Goal: Use online tool/utility: Utilize a website feature to perform a specific function

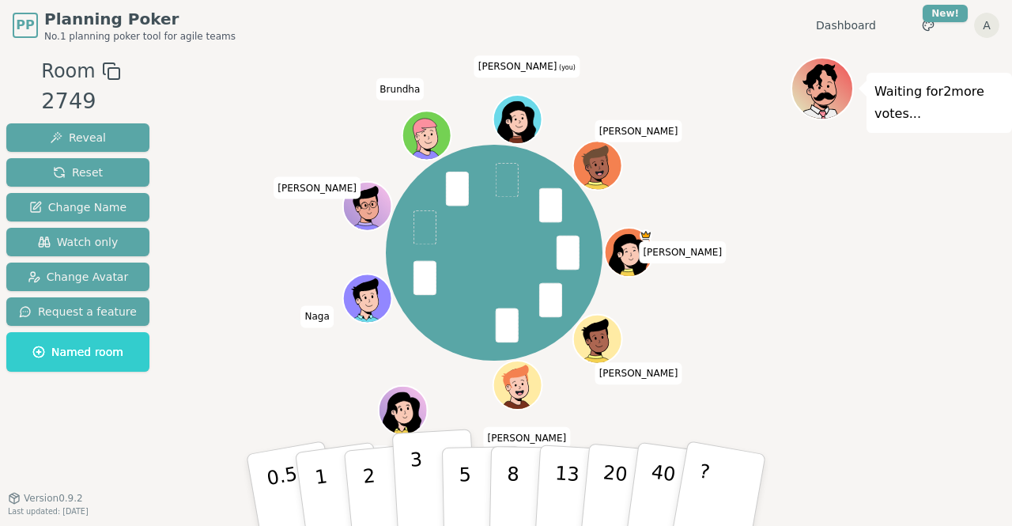
click at [430, 475] on button "3" at bounding box center [435, 490] width 86 height 123
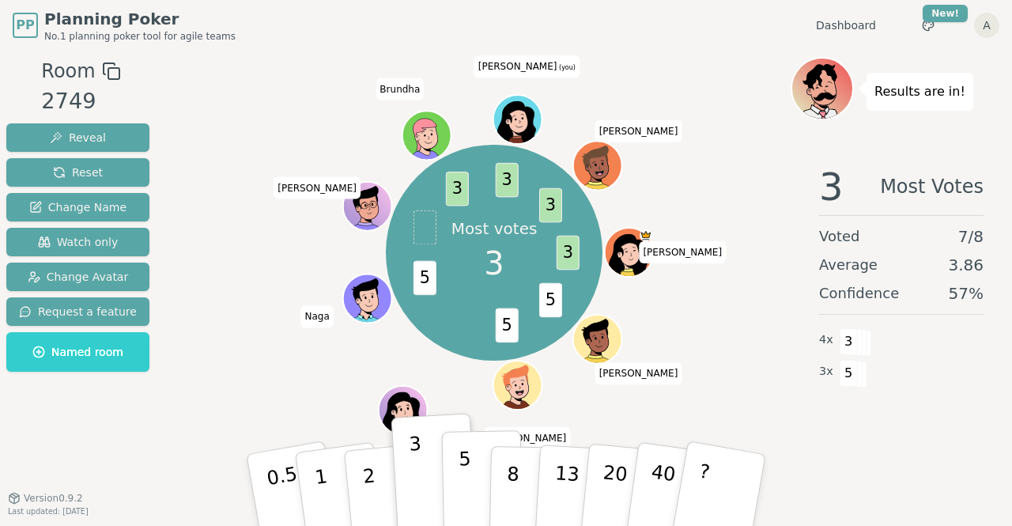
click at [471, 473] on button "5" at bounding box center [482, 490] width 81 height 120
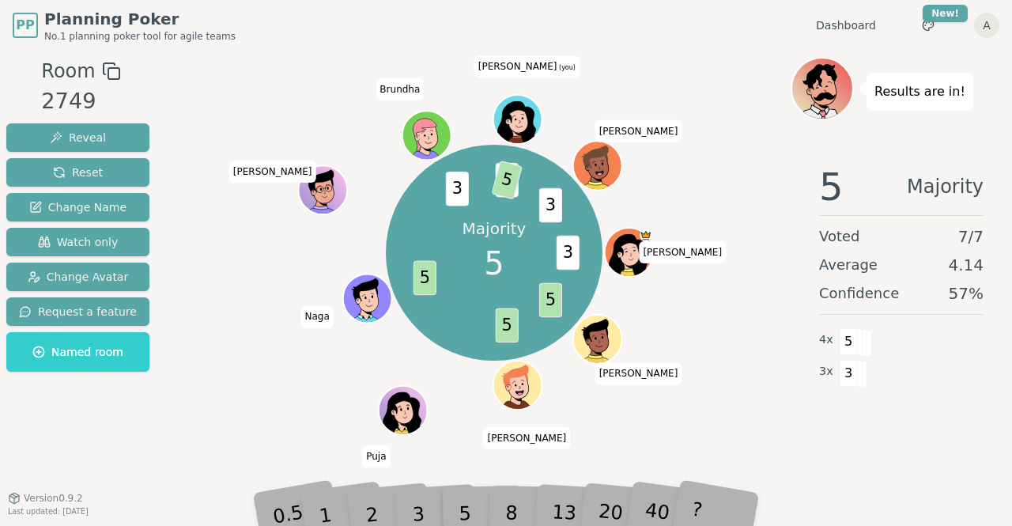
click at [721, 130] on div "Majority 5 3 5 5 5 3 3 5 3 [PERSON_NAME] [PERSON_NAME] Puja Naga [PERSON_NAME] …" at bounding box center [494, 252] width 593 height 335
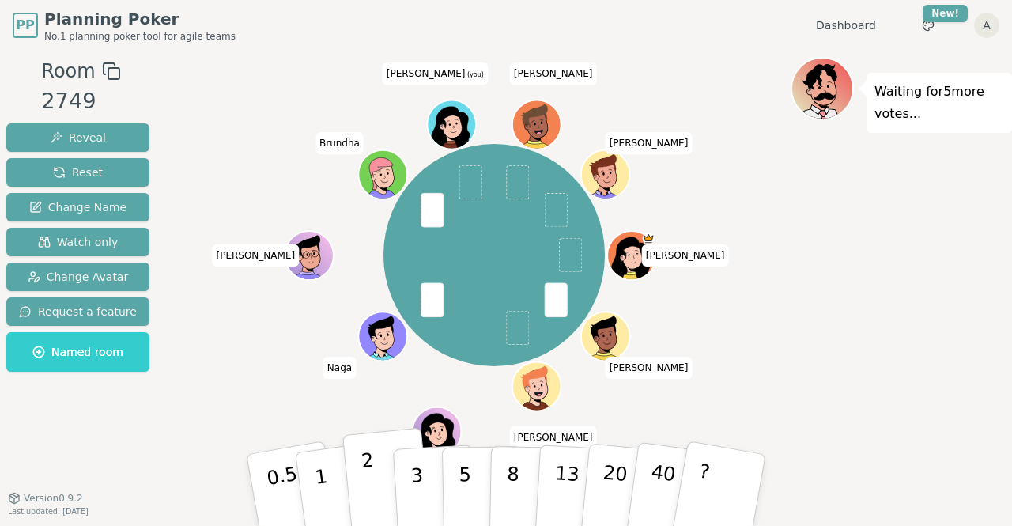
click at [370, 499] on p "2" at bounding box center [371, 492] width 21 height 86
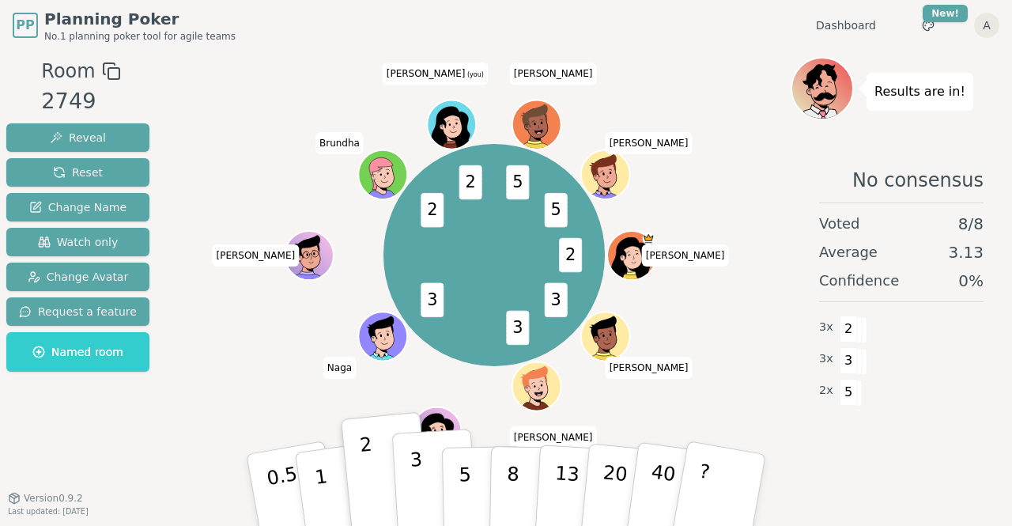
click at [429, 506] on button "3" at bounding box center [435, 490] width 86 height 123
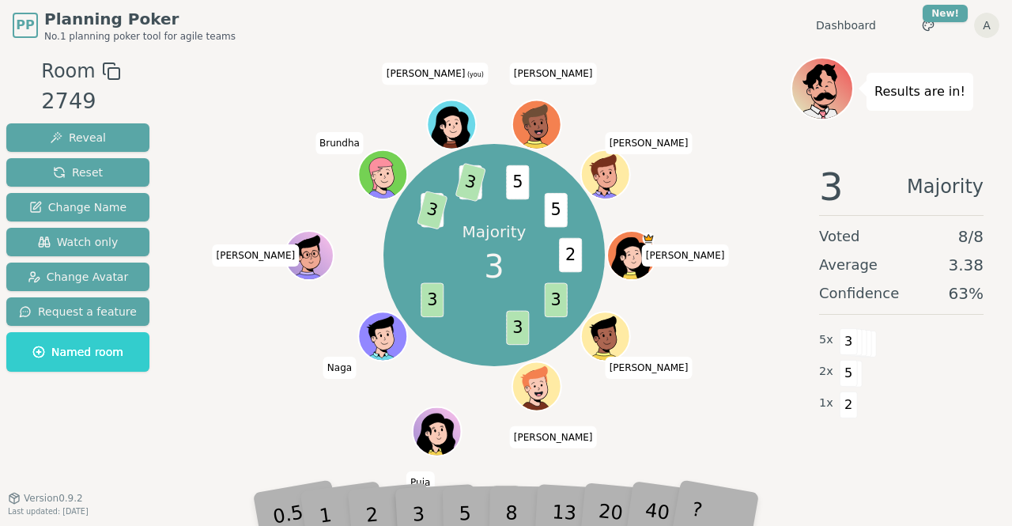
click at [702, 248] on div "Majority 3 2 3 3 3 2 3 2 3 5 5 [PERSON_NAME] [PERSON_NAME] Puja Naga [PERSON_NA…" at bounding box center [494, 255] width 593 height 340
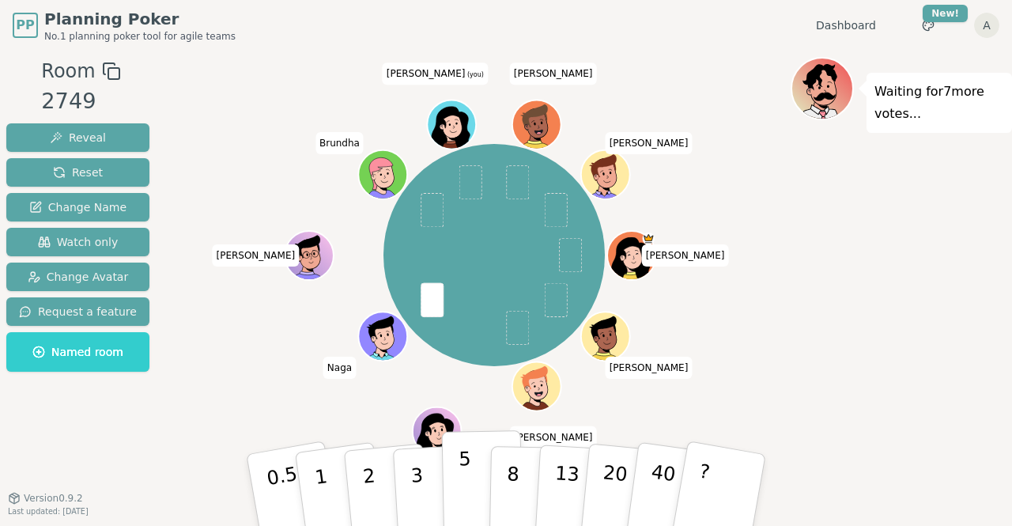
click at [465, 501] on p "5" at bounding box center [465, 490] width 13 height 85
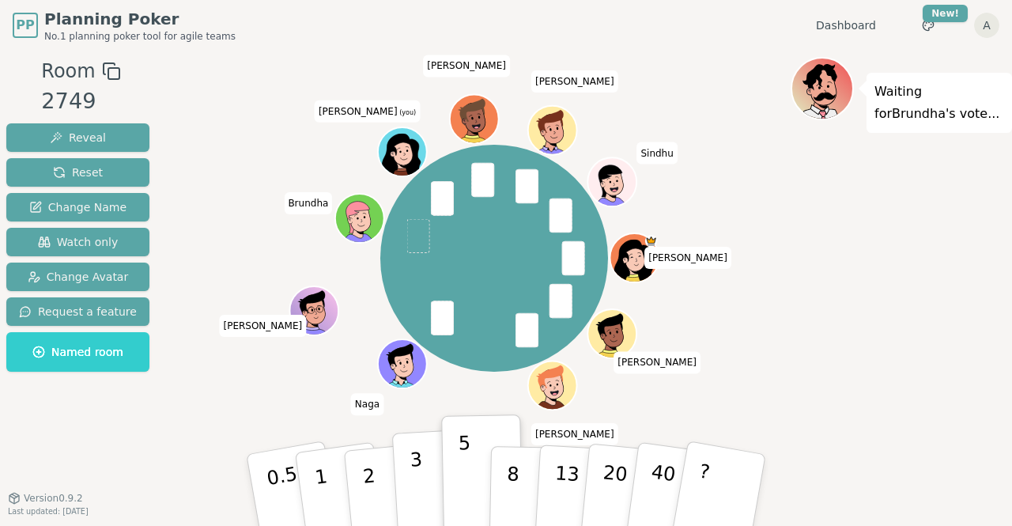
click at [416, 491] on p "3" at bounding box center [418, 491] width 17 height 86
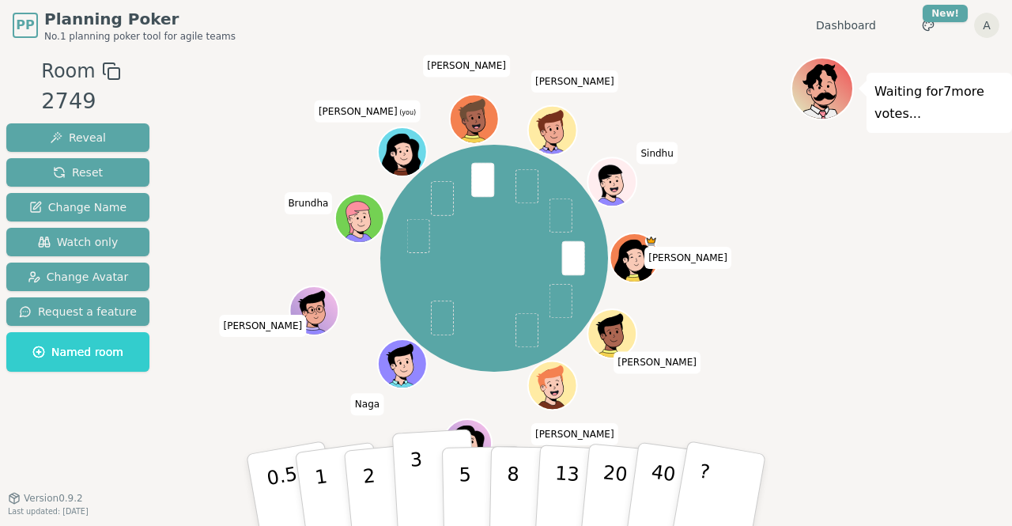
click at [418, 480] on p "3" at bounding box center [418, 491] width 17 height 86
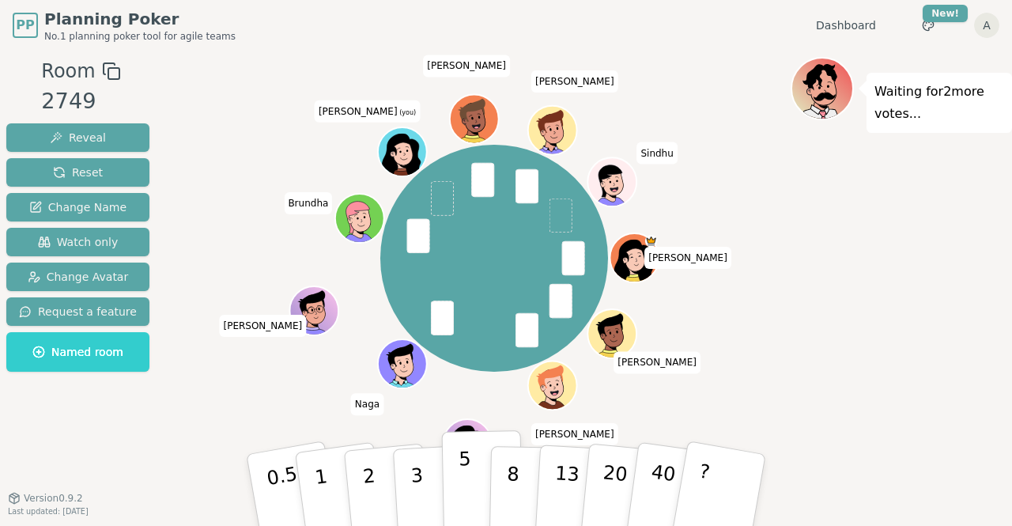
click at [464, 471] on p "5" at bounding box center [465, 490] width 13 height 85
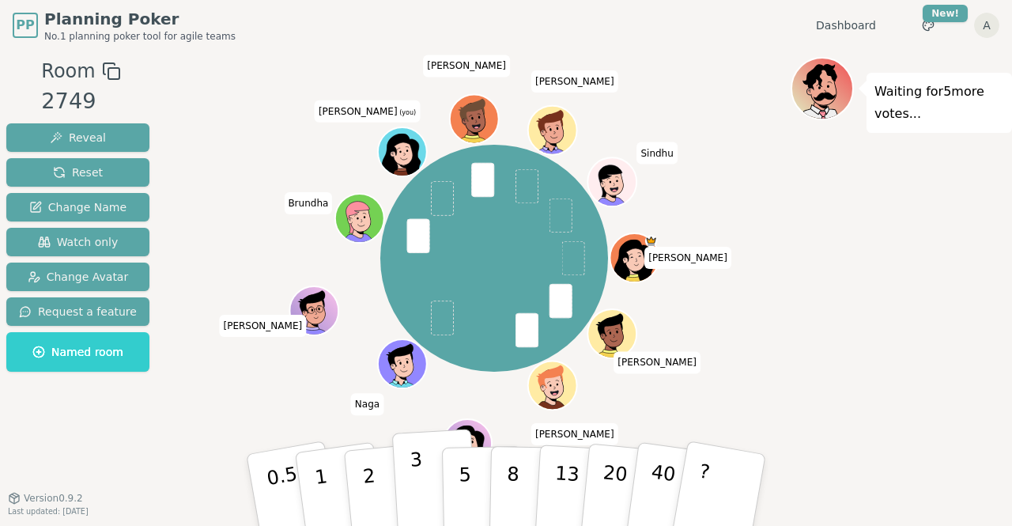
click at [408, 464] on button "3" at bounding box center [435, 490] width 86 height 123
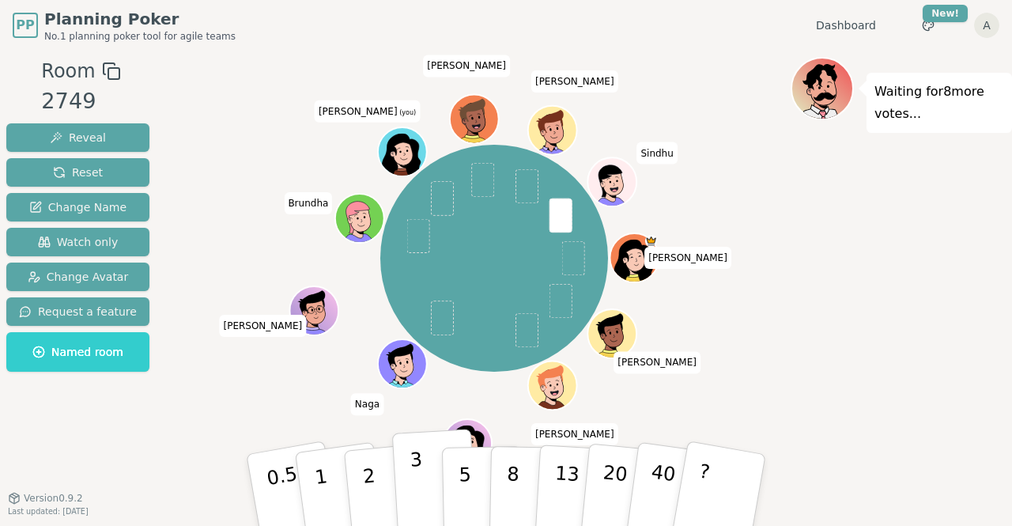
click at [417, 481] on p "3" at bounding box center [418, 491] width 17 height 86
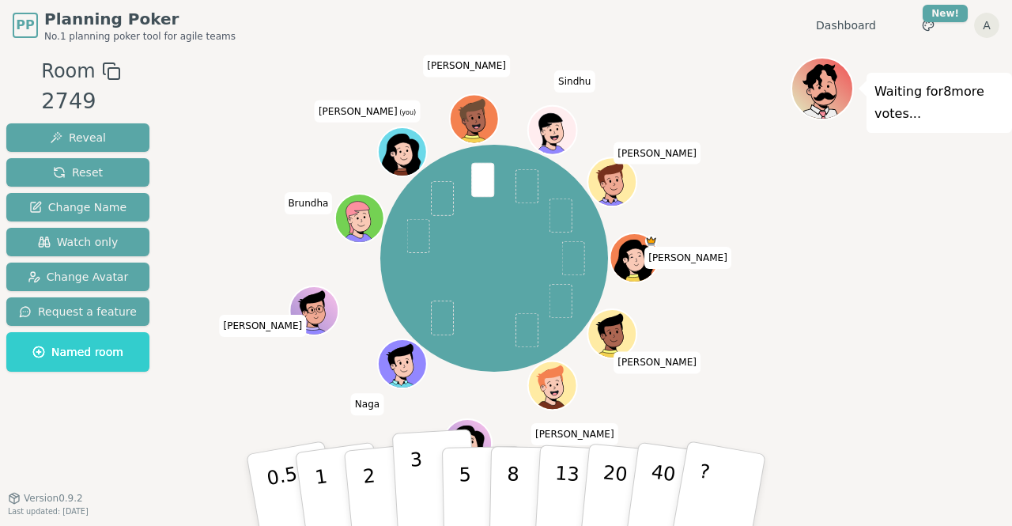
click at [418, 490] on p "3" at bounding box center [418, 491] width 17 height 86
click at [422, 485] on button "3" at bounding box center [435, 490] width 86 height 123
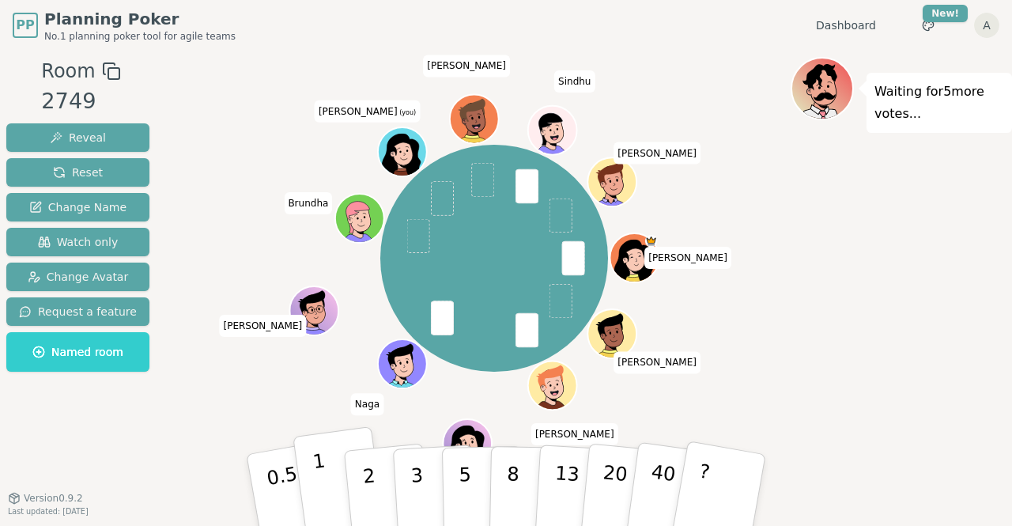
click at [322, 486] on p "1" at bounding box center [324, 492] width 24 height 86
click at [382, 489] on button "2" at bounding box center [387, 491] width 90 height 126
click at [338, 495] on button "1" at bounding box center [340, 490] width 94 height 128
click at [373, 493] on p "2" at bounding box center [371, 492] width 21 height 86
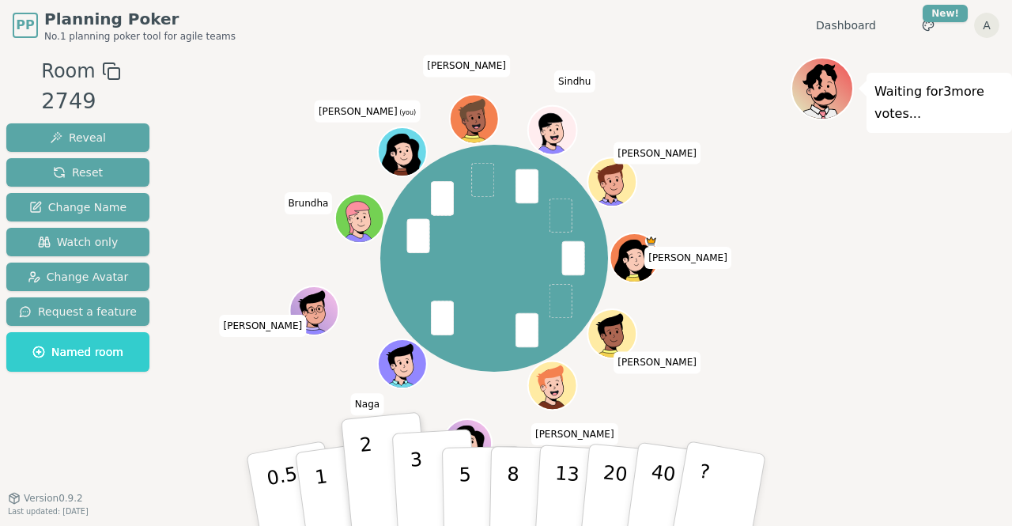
click at [408, 493] on button "3" at bounding box center [435, 490] width 86 height 123
click at [363, 486] on button "2" at bounding box center [387, 491] width 90 height 126
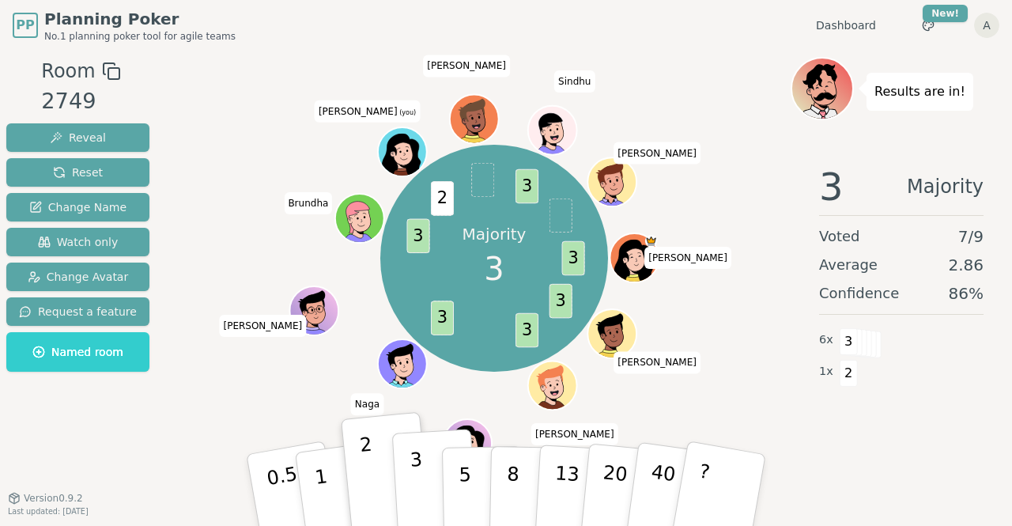
click at [421, 453] on button "3" at bounding box center [435, 490] width 86 height 123
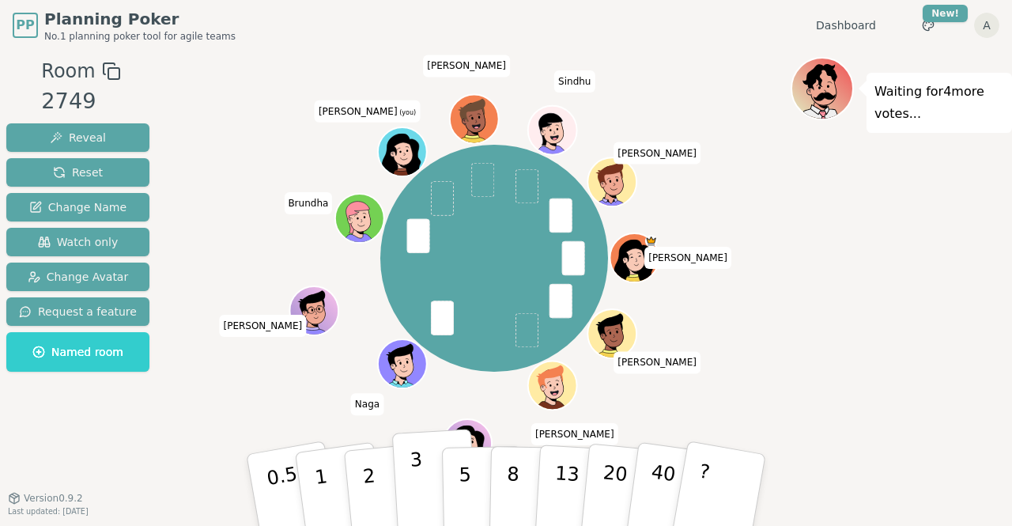
click at [422, 480] on button "3" at bounding box center [435, 490] width 86 height 123
